Goal: Check status

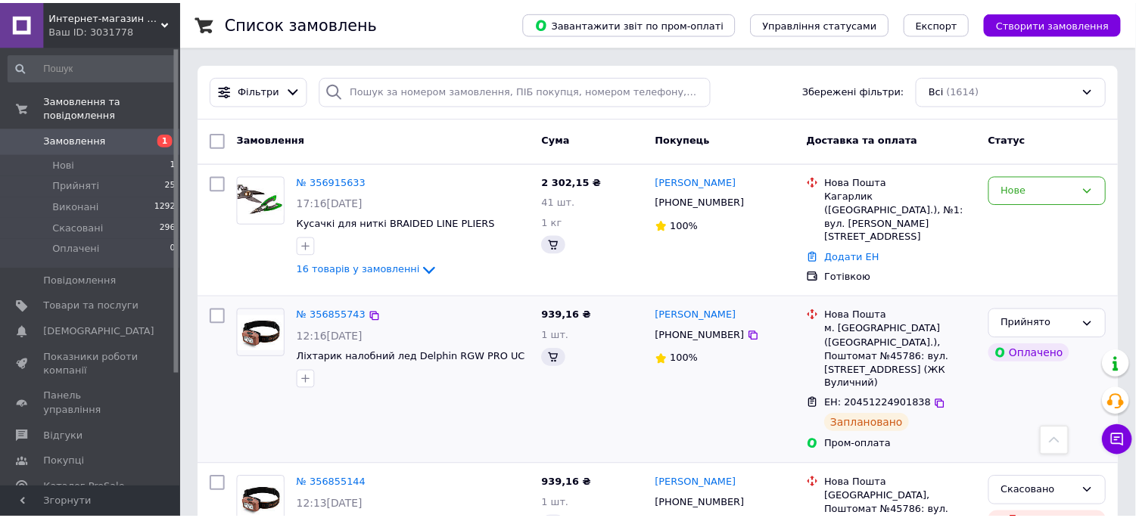
scroll to position [576, 0]
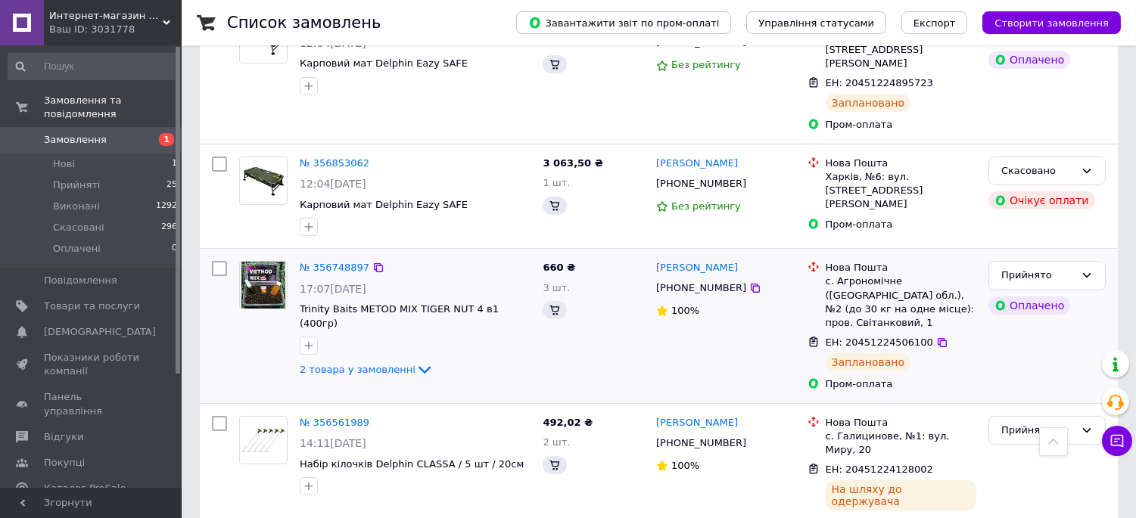
click at [344, 179] on div "№ 356853062 12:04[DATE] Карповий мат Delphin Eazy SAFE 3 063,50 ₴ 1 шт. [PERSON…" at bounding box center [659, 197] width 918 height 104
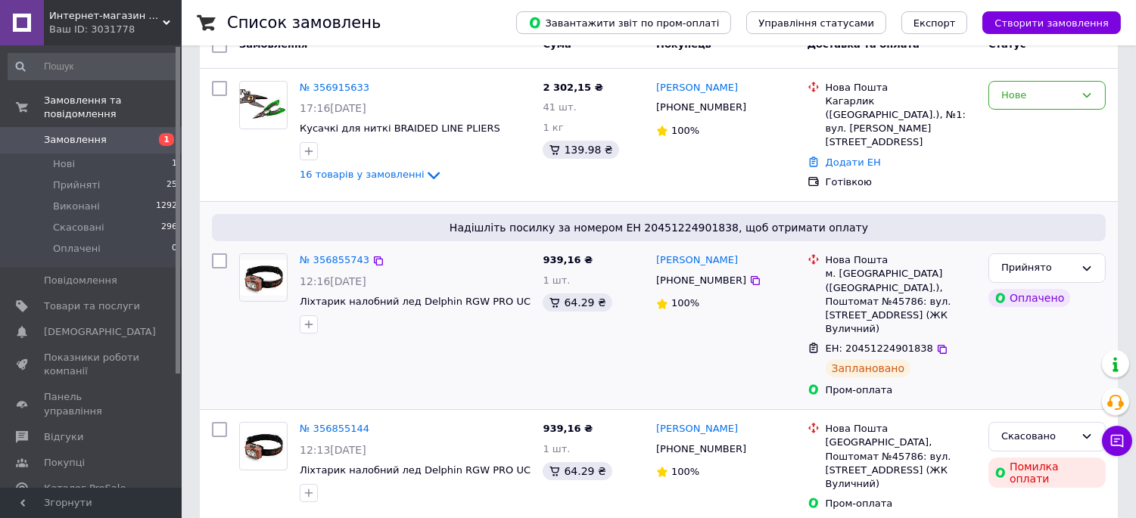
scroll to position [84, 0]
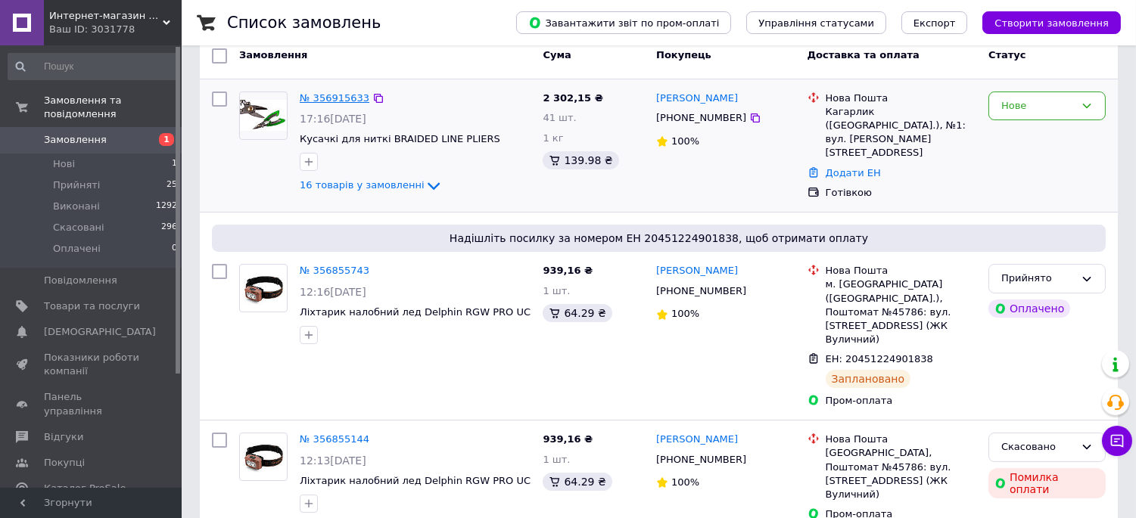
click at [336, 103] on link "№ 356915633" at bounding box center [335, 97] width 70 height 11
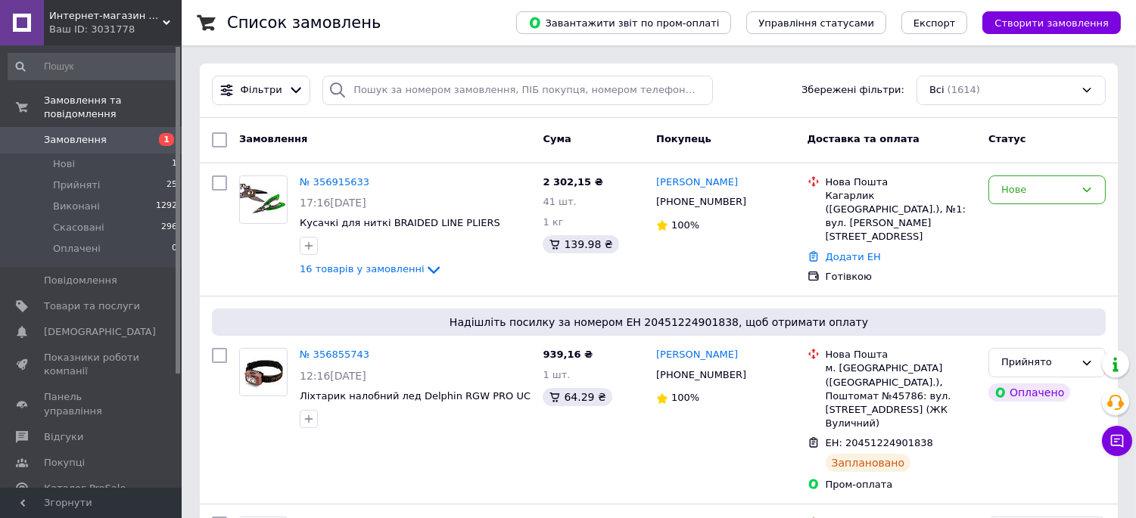
click at [486, 23] on div "Список замовлень" at bounding box center [356, 22] width 259 height 45
